Goal: Transaction & Acquisition: Subscribe to service/newsletter

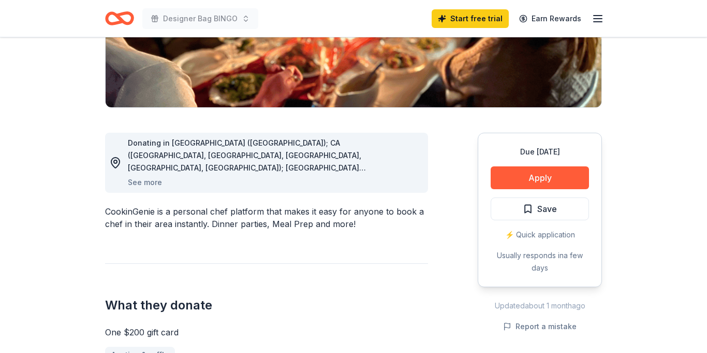
scroll to position [207, 0]
click at [153, 182] on button "See more" at bounding box center [145, 182] width 34 height 12
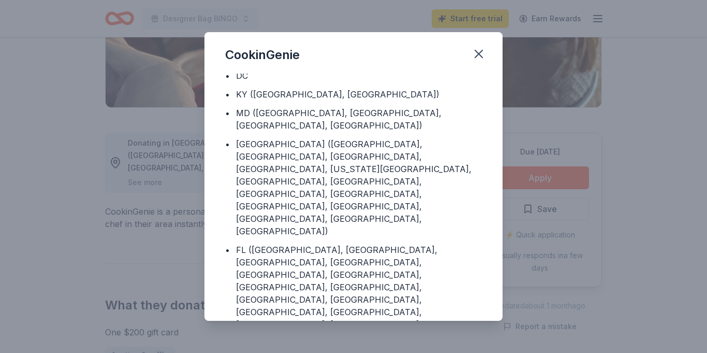
scroll to position [138, 0]
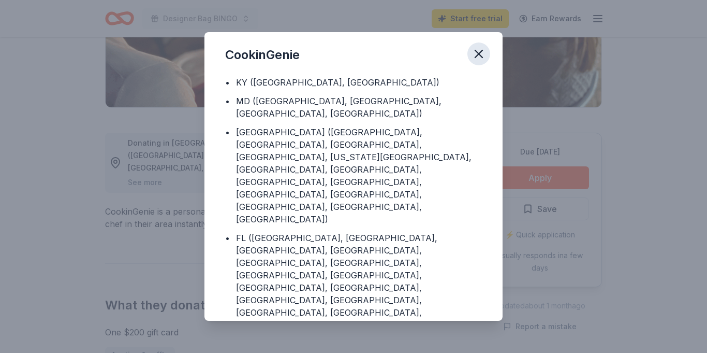
click at [480, 54] on icon "button" at bounding box center [478, 53] width 7 height 7
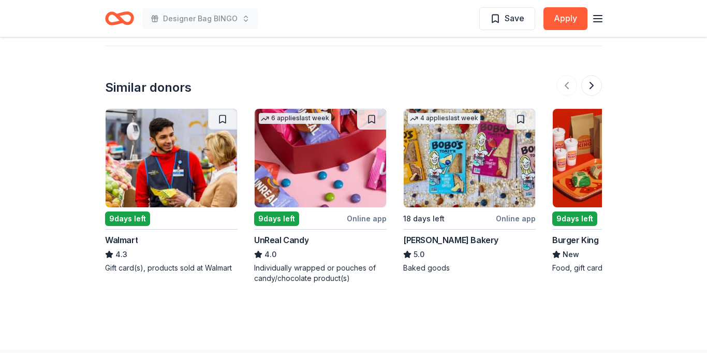
scroll to position [1346, 0]
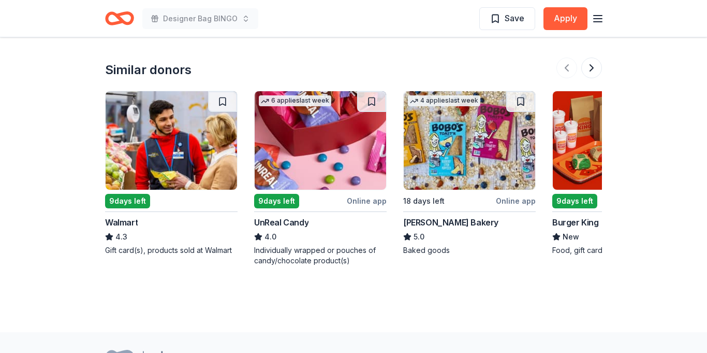
click at [303, 161] on img at bounding box center [321, 140] width 132 height 98
click at [598, 70] on button at bounding box center [592, 67] width 21 height 21
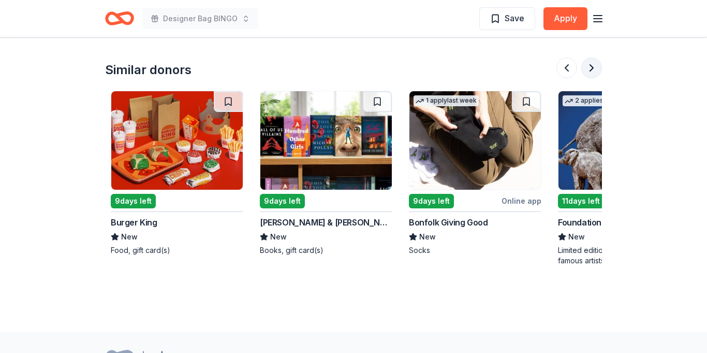
scroll to position [0, 447]
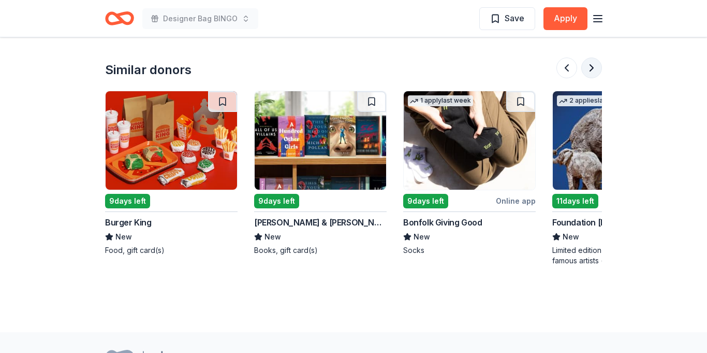
click at [598, 70] on button at bounding box center [592, 67] width 21 height 21
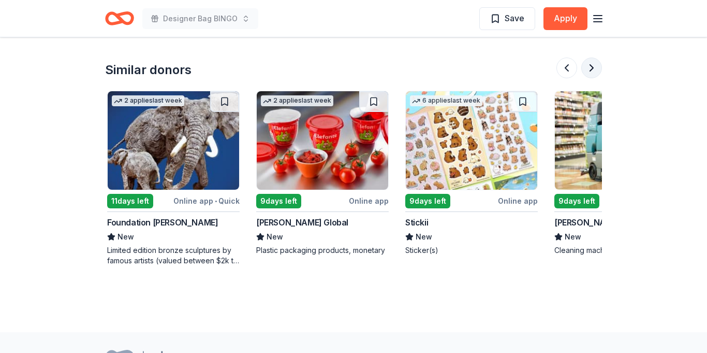
scroll to position [0, 895]
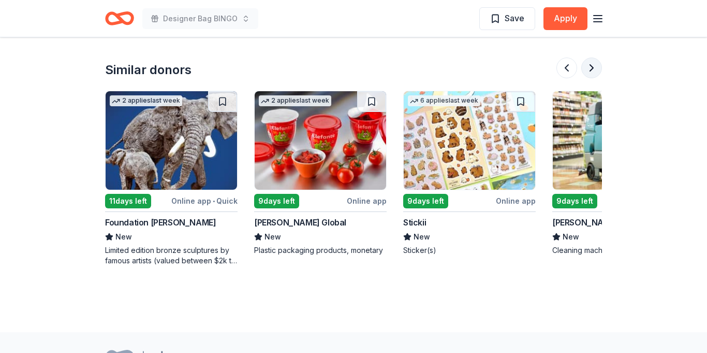
click at [597, 67] on button at bounding box center [592, 67] width 21 height 21
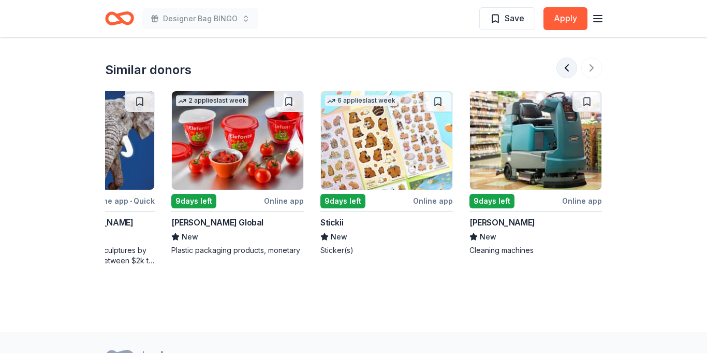
click at [576, 66] on button at bounding box center [567, 67] width 21 height 21
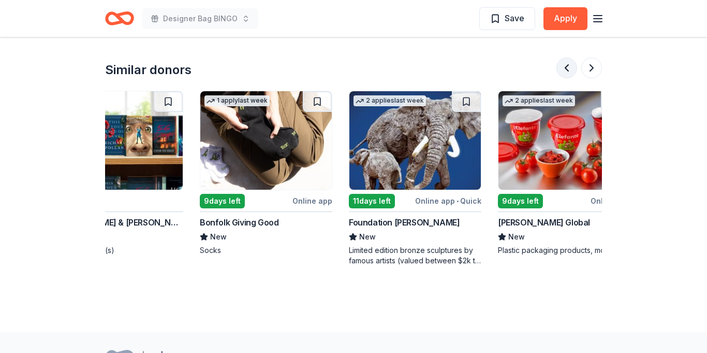
scroll to position [0, 597]
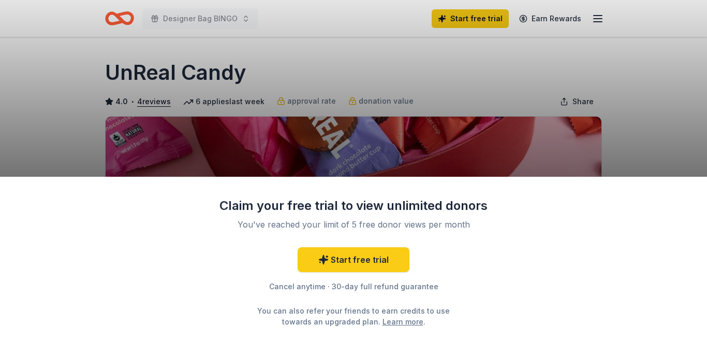
click at [670, 169] on div "Claim your free trial to view unlimited donors You've reached your limit of 5 f…" at bounding box center [353, 176] width 707 height 353
click at [374, 257] on link "Start free trial" at bounding box center [354, 259] width 112 height 25
click at [609, 93] on div "Claim your free trial to view unlimited donors You've reached your limit of 5 f…" at bounding box center [353, 176] width 707 height 353
